Goal: Task Accomplishment & Management: Use online tool/utility

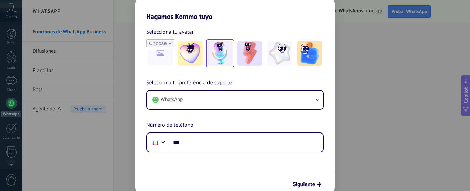
click at [469, 41] on div "Hagamos Kommo tuyo Selecciona tu avatar Selecciona tu preferencia de soporte Wh…" at bounding box center [235, 95] width 470 height 191
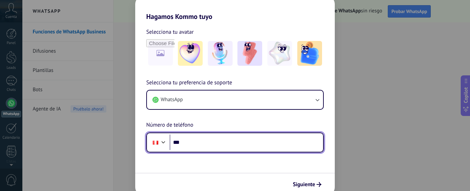
click at [193, 141] on input "***" at bounding box center [247, 143] width 154 height 16
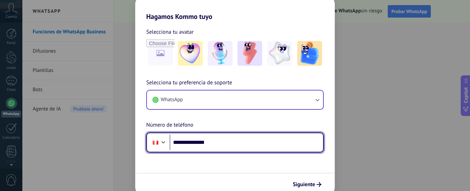
type input "**********"
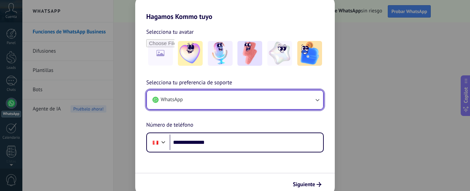
click at [234, 99] on button "WhatsApp" at bounding box center [235, 100] width 176 height 19
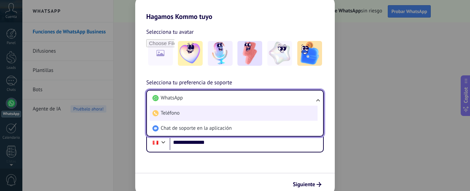
click at [189, 111] on li "Teléfono" at bounding box center [234, 113] width 168 height 15
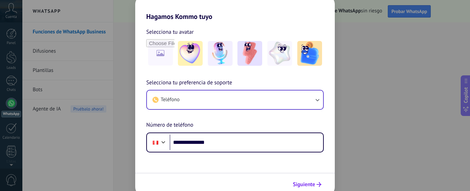
click at [309, 183] on span "Siguiente" at bounding box center [304, 184] width 22 height 5
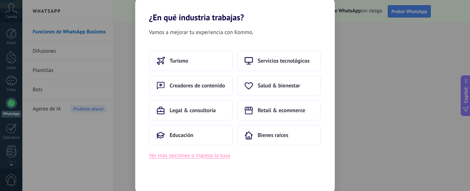
click at [215, 156] on button "Ver más opciones o ingresa la tuya" at bounding box center [189, 155] width 81 height 9
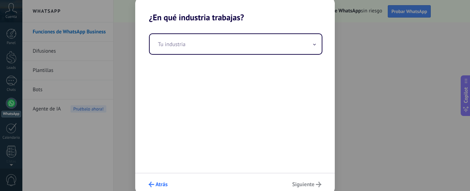
click at [153, 184] on icon "submit" at bounding box center [152, 185] width 6 height 6
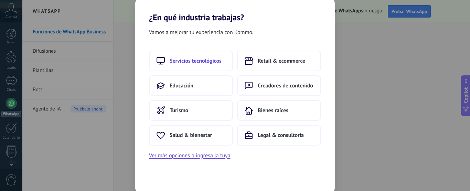
click at [197, 59] on span "Servicios tecnológicos" at bounding box center [196, 61] width 52 height 7
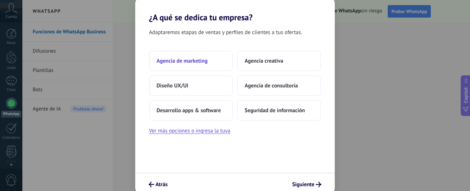
click at [174, 61] on span "Agencia de marketing" at bounding box center [182, 61] width 51 height 7
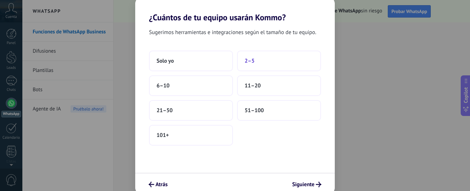
click at [252, 61] on span "2–5" at bounding box center [250, 61] width 10 height 7
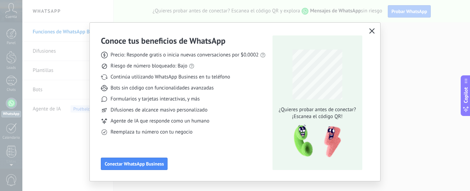
click at [370, 32] on icon "button" at bounding box center [372, 31] width 6 height 6
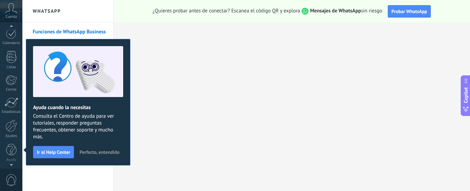
scroll to position [20, 0]
click at [12, 20] on div "Cuenta" at bounding box center [11, 11] width 22 height 22
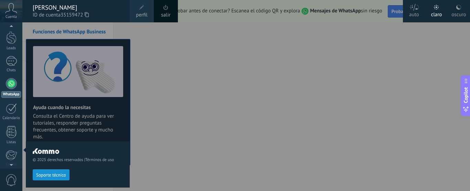
scroll to position [7, 0]
click at [12, 26] on div "© 2025 derechos reservados | Términos de uso Soporte técnico auto claro oscuro …" at bounding box center [11, 95] width 22 height 191
click at [337, 56] on div at bounding box center [257, 95] width 470 height 191
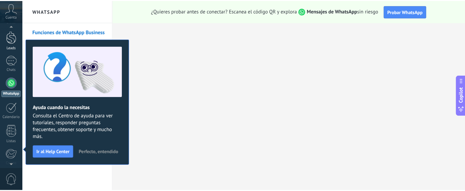
scroll to position [19, 0]
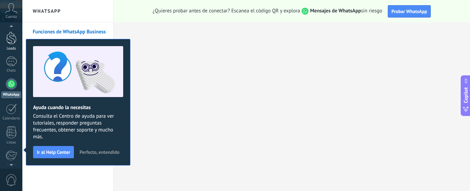
click at [6, 36] on div at bounding box center [11, 38] width 10 height 13
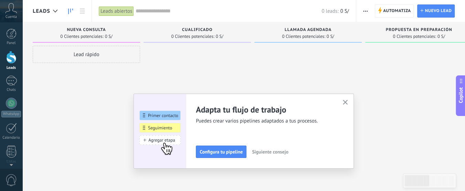
click at [187, 40] on div "Cualificado 0 Clientes potenciales: 0 S/" at bounding box center [197, 32] width 107 height 20
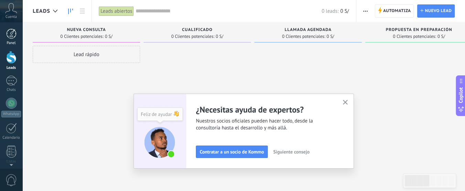
click at [10, 37] on div at bounding box center [11, 34] width 10 height 10
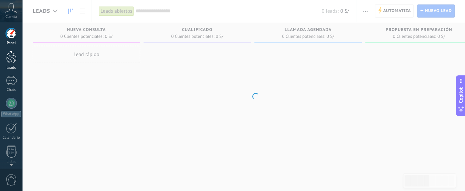
click at [14, 58] on div at bounding box center [11, 57] width 10 height 13
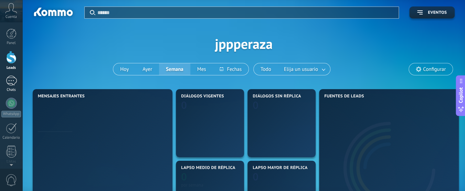
click at [0, 85] on link "Chats" at bounding box center [11, 84] width 22 height 17
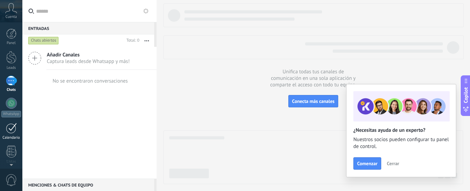
click at [12, 134] on link "Calendario" at bounding box center [11, 131] width 22 height 17
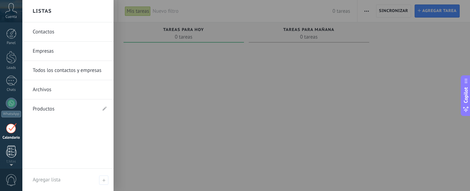
click at [8, 154] on div at bounding box center [11, 152] width 10 height 12
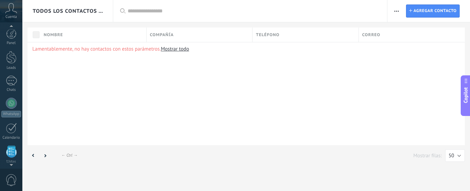
scroll to position [67, 0]
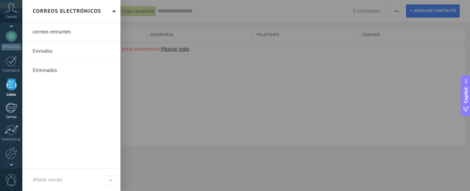
click at [9, 105] on div at bounding box center [11, 108] width 11 height 10
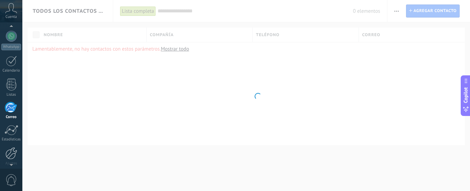
scroll to position [91, 0]
click at [9, 131] on div at bounding box center [12, 129] width 12 height 12
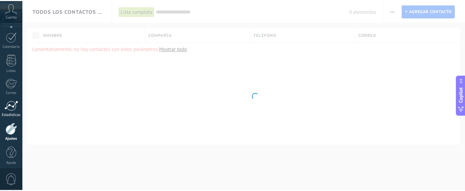
scroll to position [95, 0]
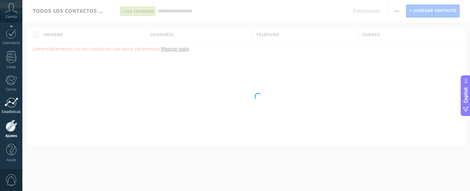
click at [16, 103] on div at bounding box center [11, 102] width 14 height 10
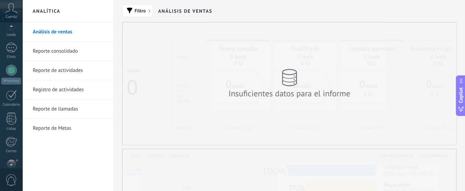
scroll to position [14, 0]
click at [11, 24] on div at bounding box center [11, 27] width 22 height 10
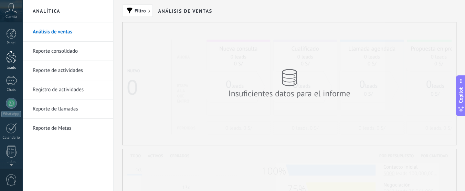
click at [8, 54] on div at bounding box center [11, 57] width 10 height 13
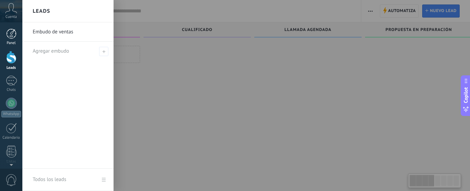
click at [6, 34] on div at bounding box center [11, 34] width 10 height 10
